Goal: Task Accomplishment & Management: Manage account settings

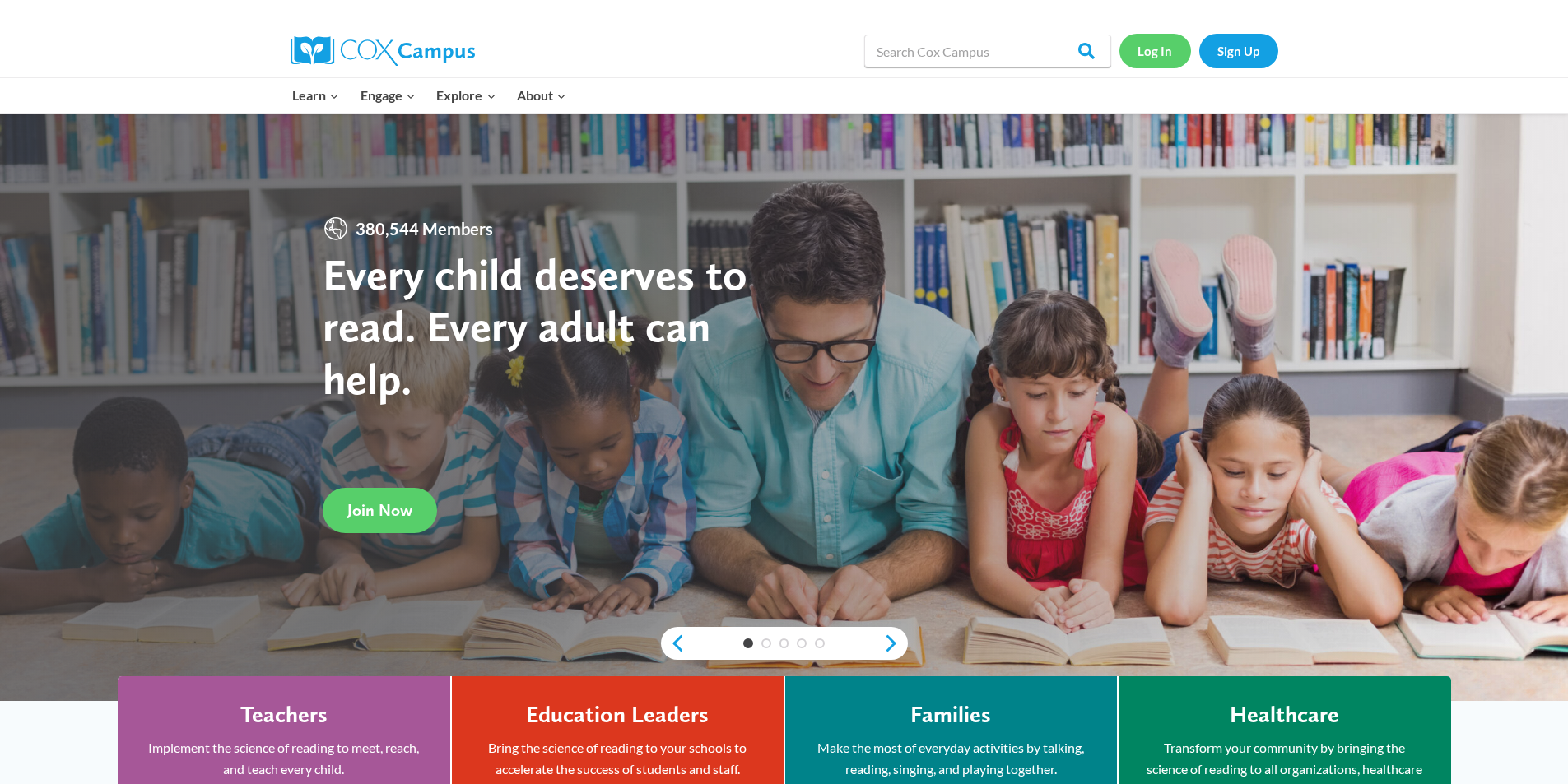
click at [1147, 52] on link "Log In" at bounding box center [1155, 51] width 71 height 34
click at [1156, 51] on link "Log In" at bounding box center [1155, 51] width 71 height 34
